Goal: Task Accomplishment & Management: Manage account settings

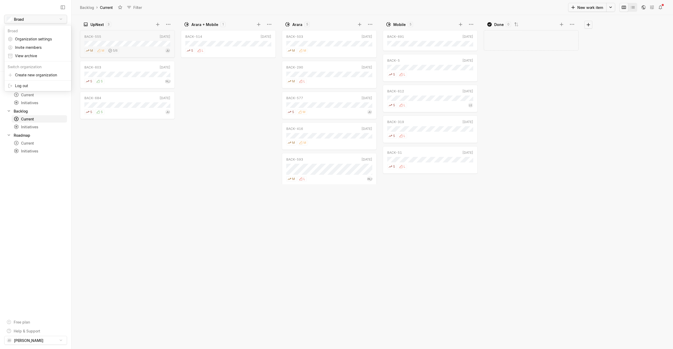
click at [62, 20] on html "Broad Search / Updates 21 g then u My work = Feedback g then f Dependencies g t…" at bounding box center [336, 174] width 673 height 349
click at [184, 118] on html "Broad Search / Updates 21 g then u My work = Feedback g then f Dependencies g t…" at bounding box center [336, 174] width 673 height 349
click at [397, 7] on icon "button" at bounding box center [643, 7] width 5 height 5
click at [397, 7] on icon at bounding box center [652, 7] width 4 height 4
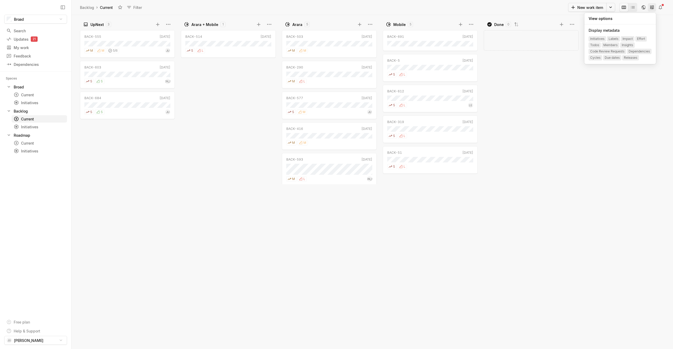
click at [397, 7] on icon at bounding box center [652, 7] width 4 height 4
click at [397, 7] on icon at bounding box center [659, 7] width 3 height 4
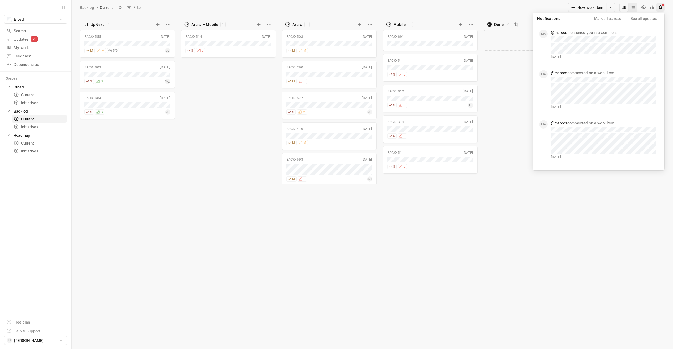
click at [397, 7] on icon at bounding box center [659, 7] width 3 height 4
click at [397, 7] on html "Broad Search / Updates 21 g then u My work = Feedback g then f Dependencies g t…" at bounding box center [336, 174] width 673 height 349
click at [397, 111] on html "Broad Search / Updates 21 g then u My work = Feedback g then f Dependencies g t…" at bounding box center [336, 174] width 673 height 349
click at [60, 225] on html "Broad Search / Updates 21 g then u My work = Feedback g then f Dependencies g t…" at bounding box center [336, 174] width 673 height 349
click at [212, 225] on html "Broad Search / Updates 21 g then u My work = Feedback g then f Dependencies g t…" at bounding box center [336, 174] width 673 height 349
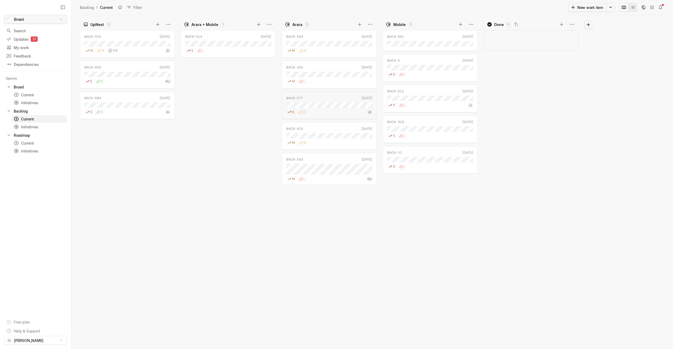
click at [62, 19] on html "Broad Search / Updates 21 g then u My work = Feedback g then f Dependencies g t…" at bounding box center [336, 174] width 673 height 349
click at [39, 39] on span "Organization settings" at bounding box center [41, 39] width 53 height 8
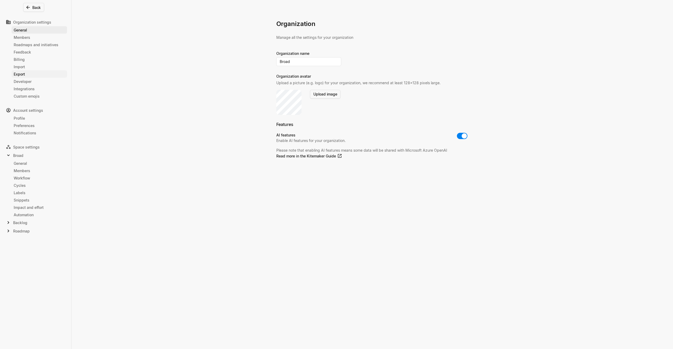
click at [24, 74] on div "Export" at bounding box center [39, 74] width 51 height 6
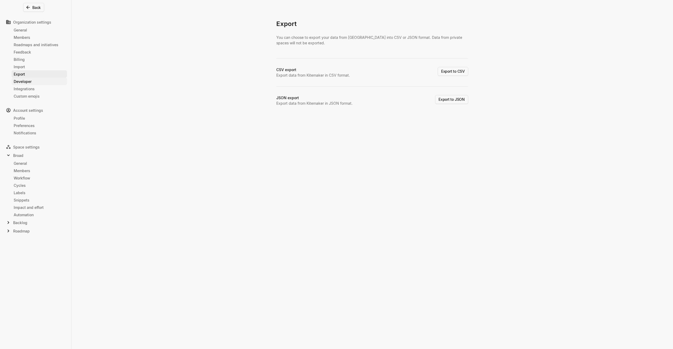
click at [37, 84] on link "Developer" at bounding box center [39, 81] width 55 height 7
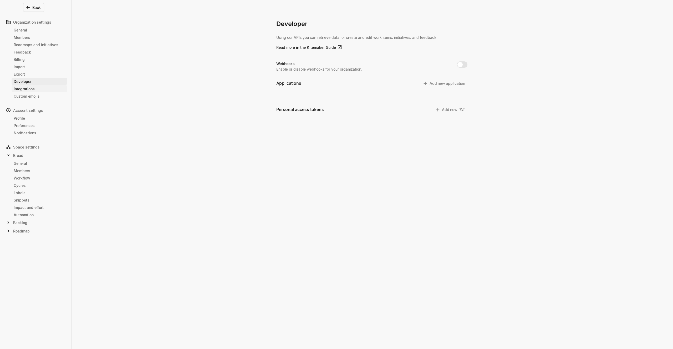
click at [35, 88] on div "Integrations" at bounding box center [39, 89] width 51 height 6
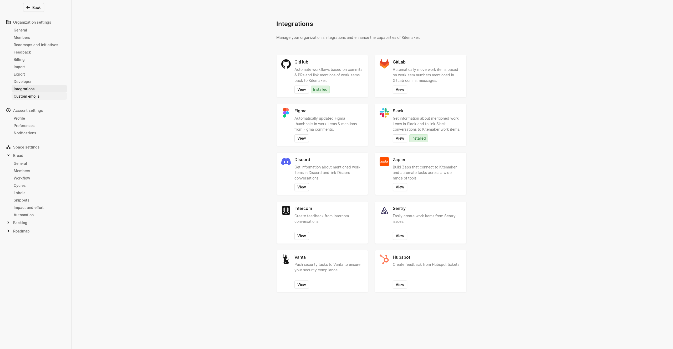
click at [39, 99] on div "Custom emojis" at bounding box center [39, 97] width 51 height 6
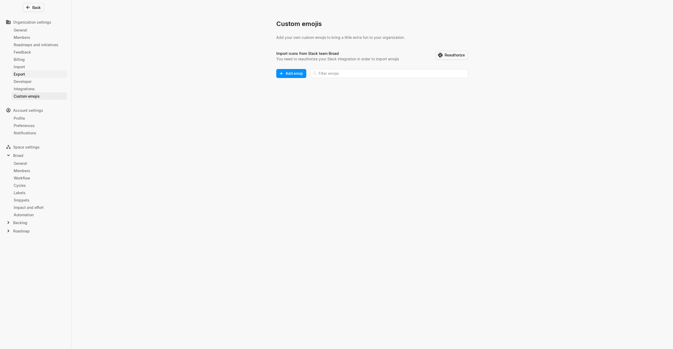
click at [26, 74] on div "Export" at bounding box center [39, 74] width 51 height 6
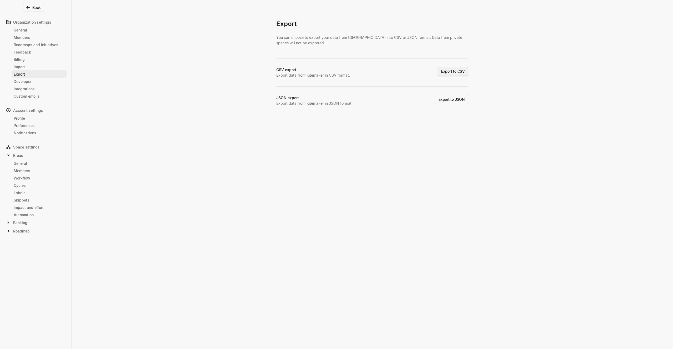
click at [397, 71] on button "Export to CSV" at bounding box center [453, 71] width 30 height 9
click at [37, 8] on button "Back" at bounding box center [33, 7] width 21 height 9
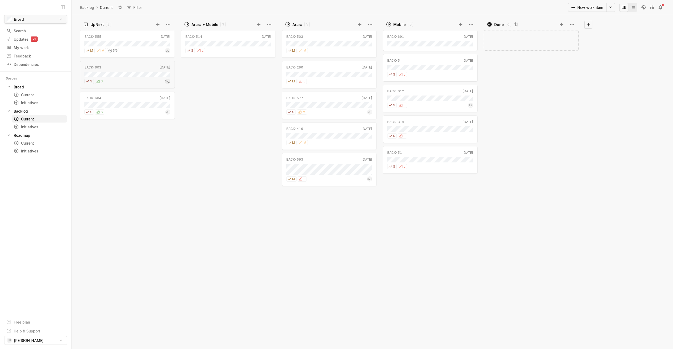
click at [60, 19] on html "Broad Search / Updates 21 g then u My work = Feedback g then f Dependencies g t…" at bounding box center [336, 174] width 673 height 349
click at [52, 38] on span "Organization settings" at bounding box center [41, 39] width 53 height 8
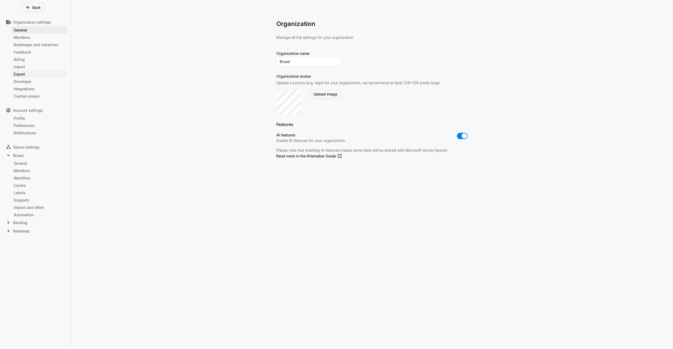
click at [27, 74] on div "Export" at bounding box center [39, 74] width 51 height 6
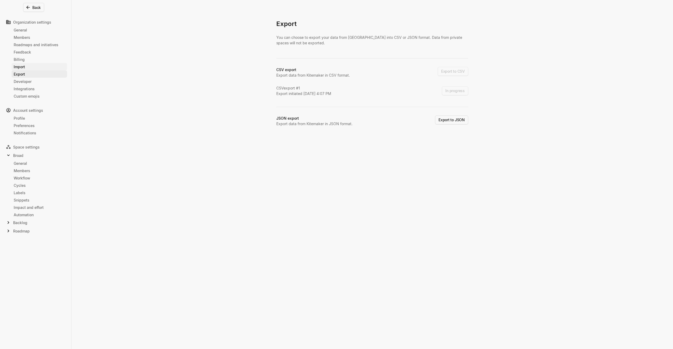
click at [30, 69] on div "Import" at bounding box center [39, 67] width 51 height 6
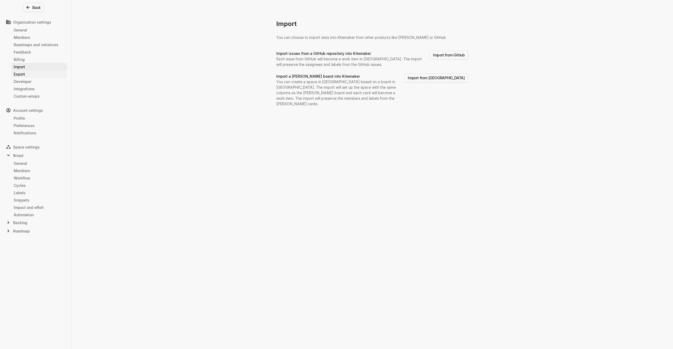
click at [24, 74] on div "Export" at bounding box center [39, 74] width 51 height 6
